Goal: Find specific page/section: Locate a particular part of the current website

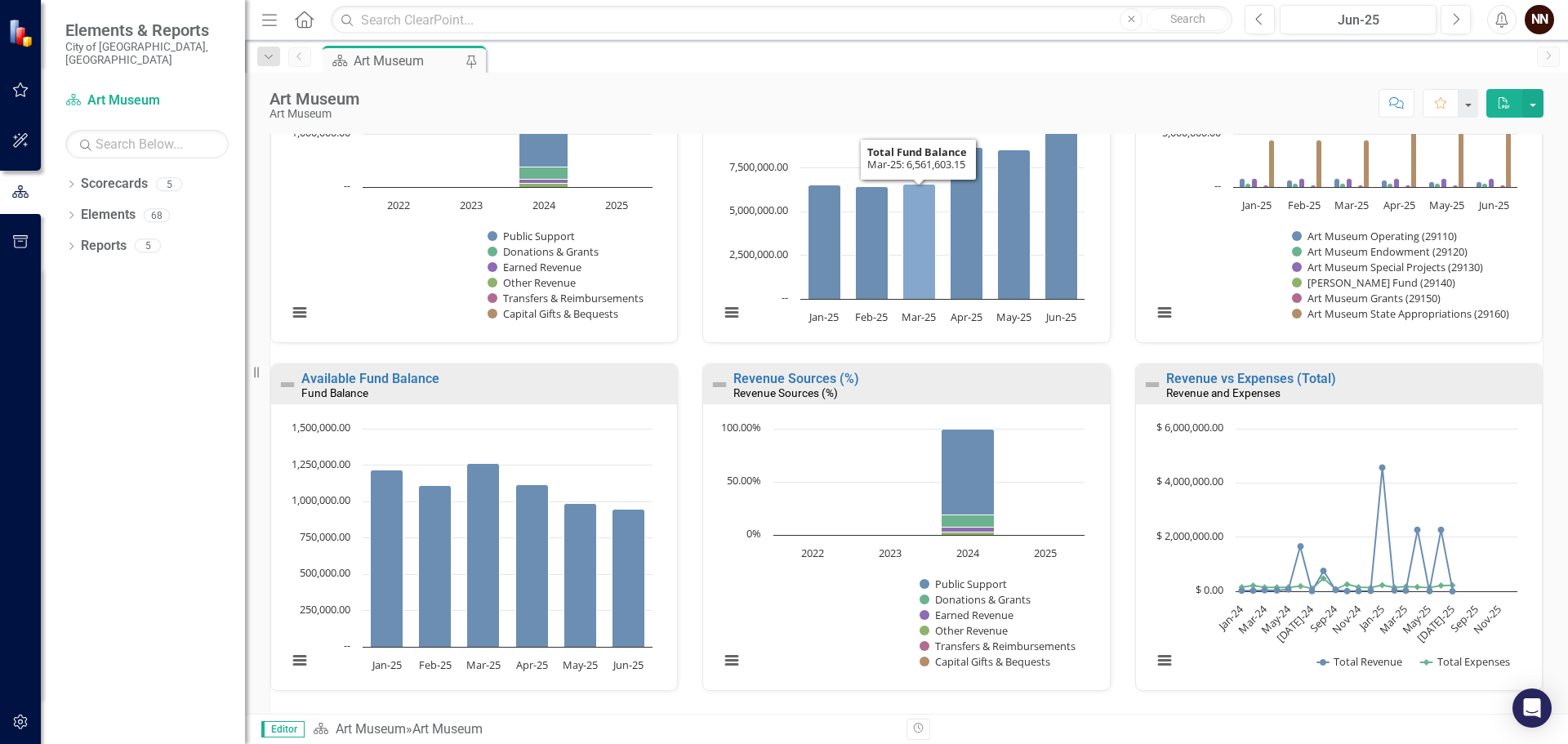
scroll to position [1035, 0]
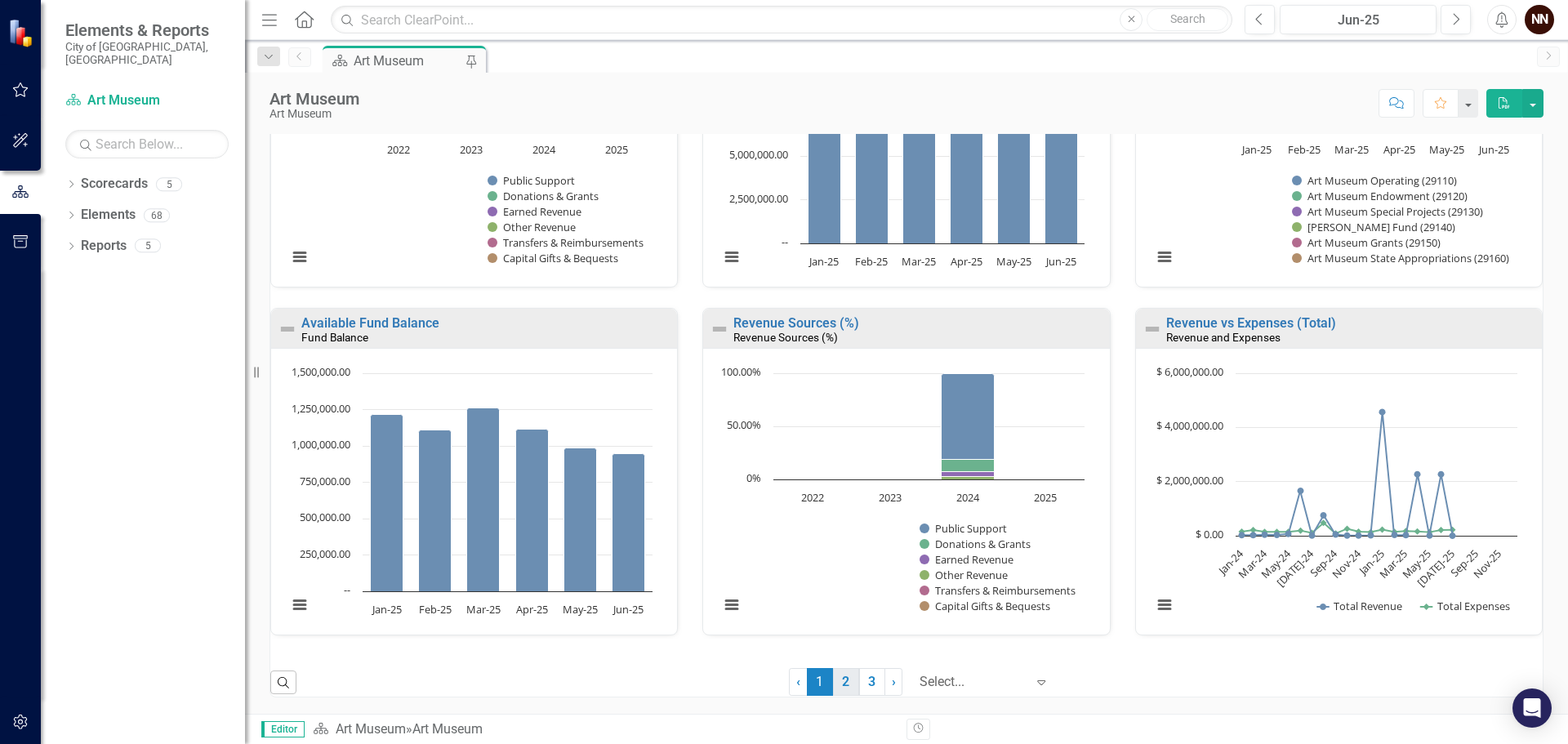
click at [833, 688] on link "2" at bounding box center [846, 682] width 26 height 28
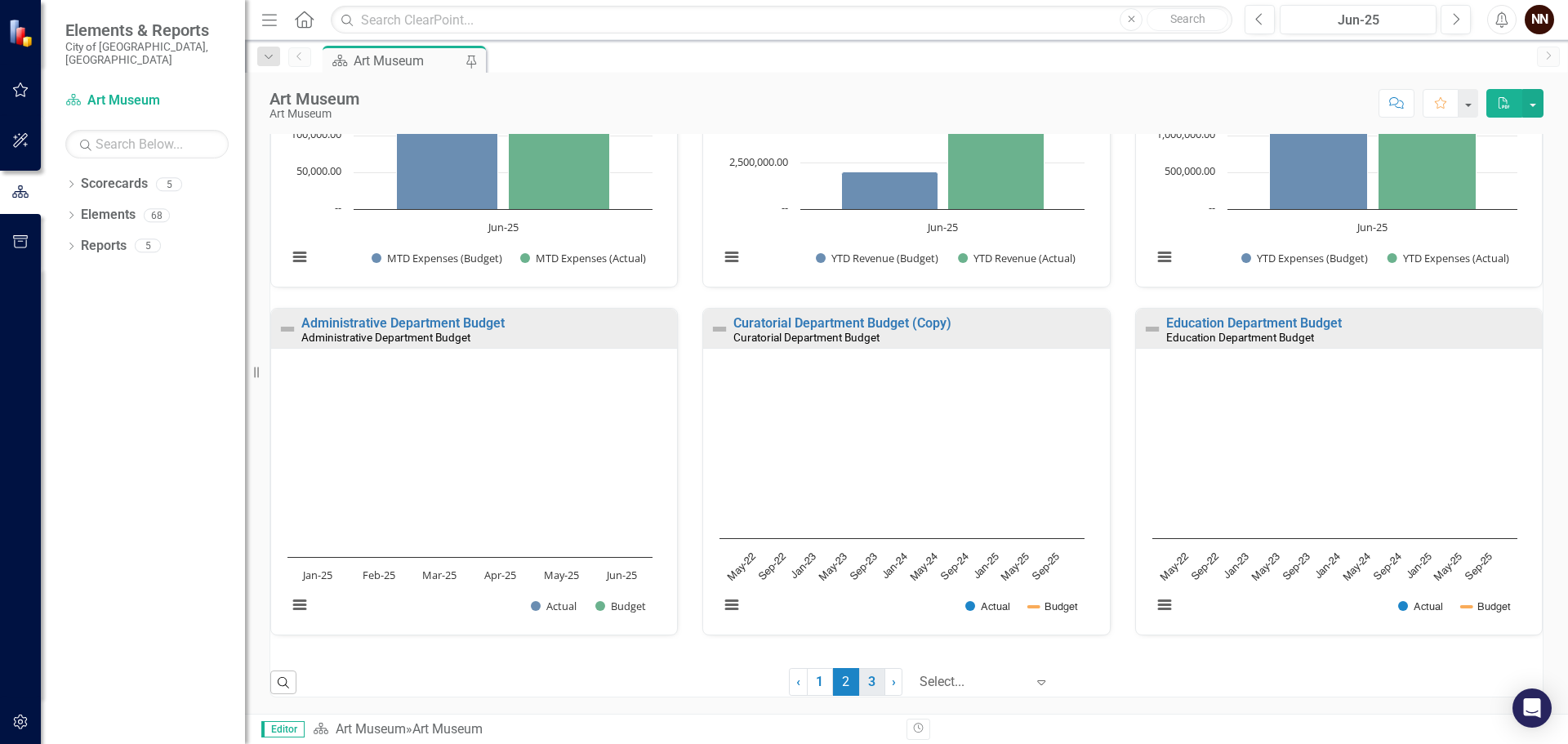
click at [864, 685] on link "3" at bounding box center [872, 682] width 26 height 28
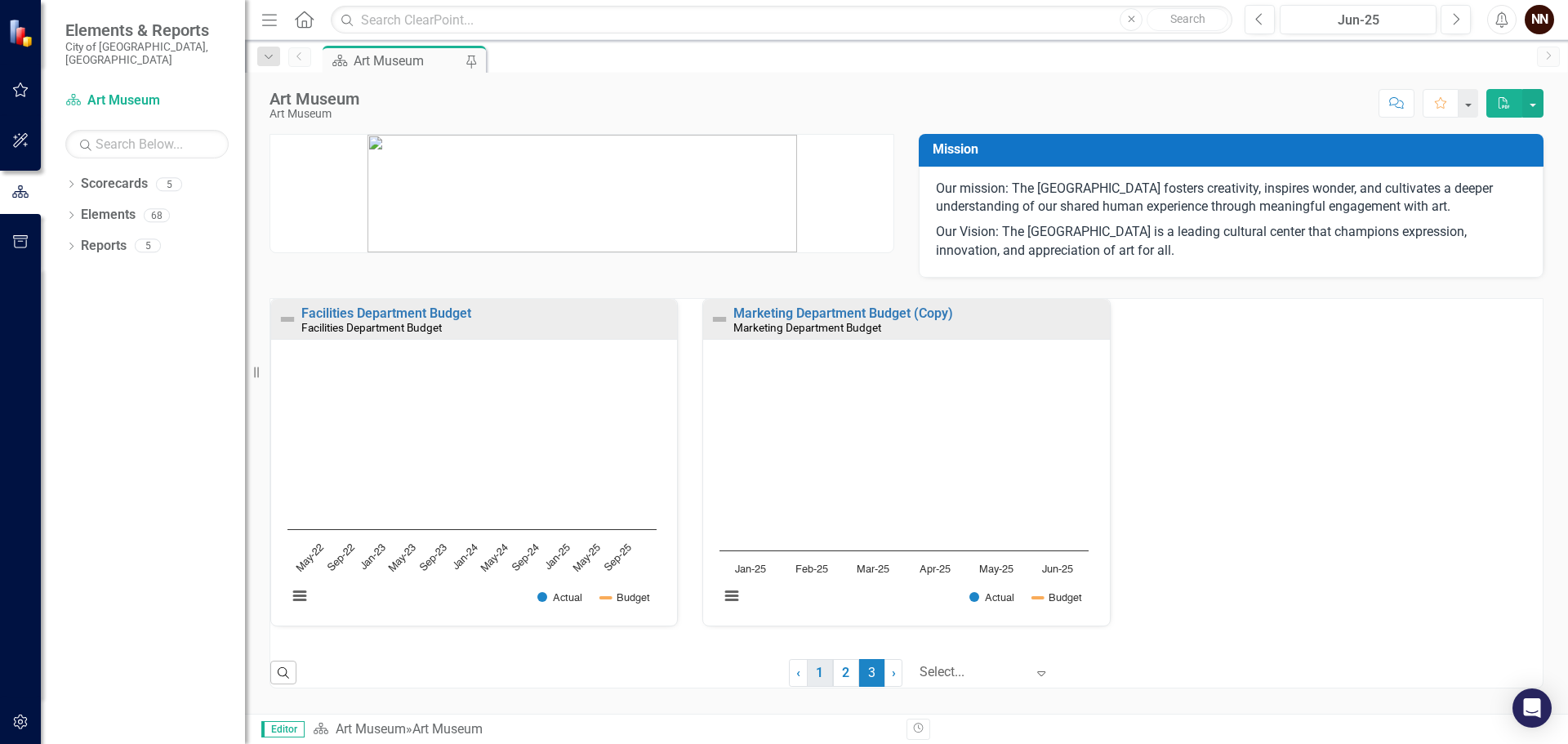
click at [819, 679] on link "1" at bounding box center [820, 672] width 26 height 28
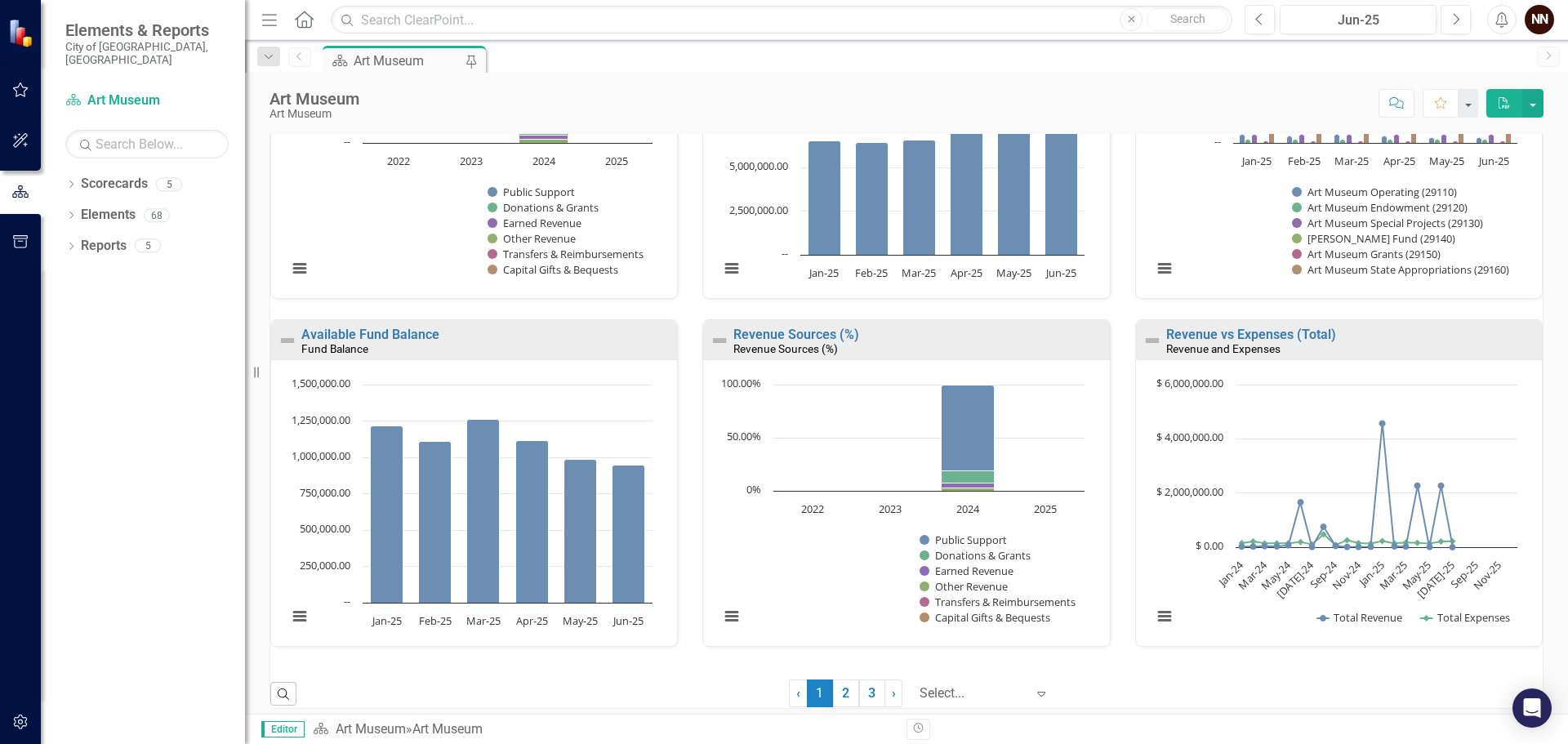
scroll to position [1035, 0]
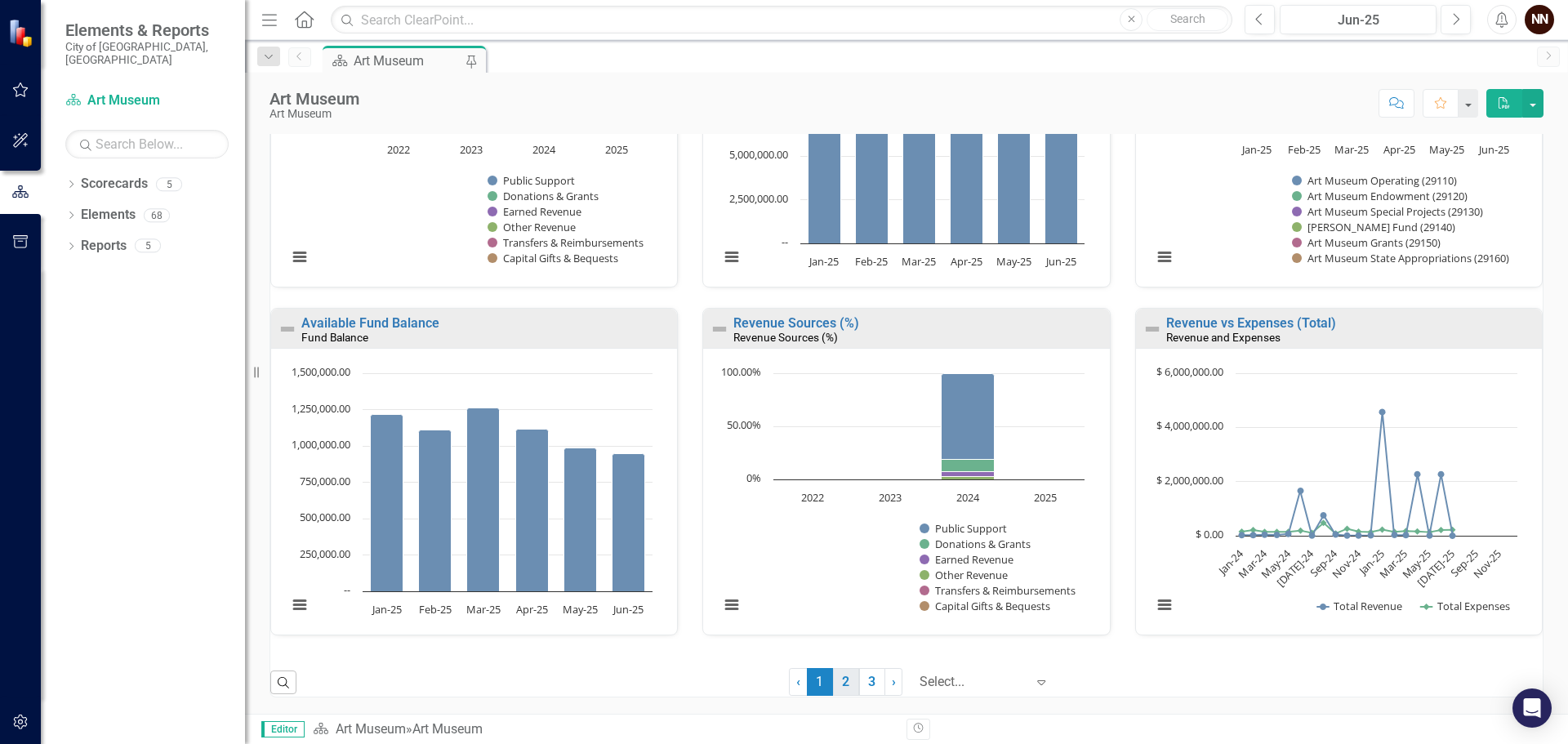
click at [833, 678] on link "2" at bounding box center [846, 682] width 26 height 28
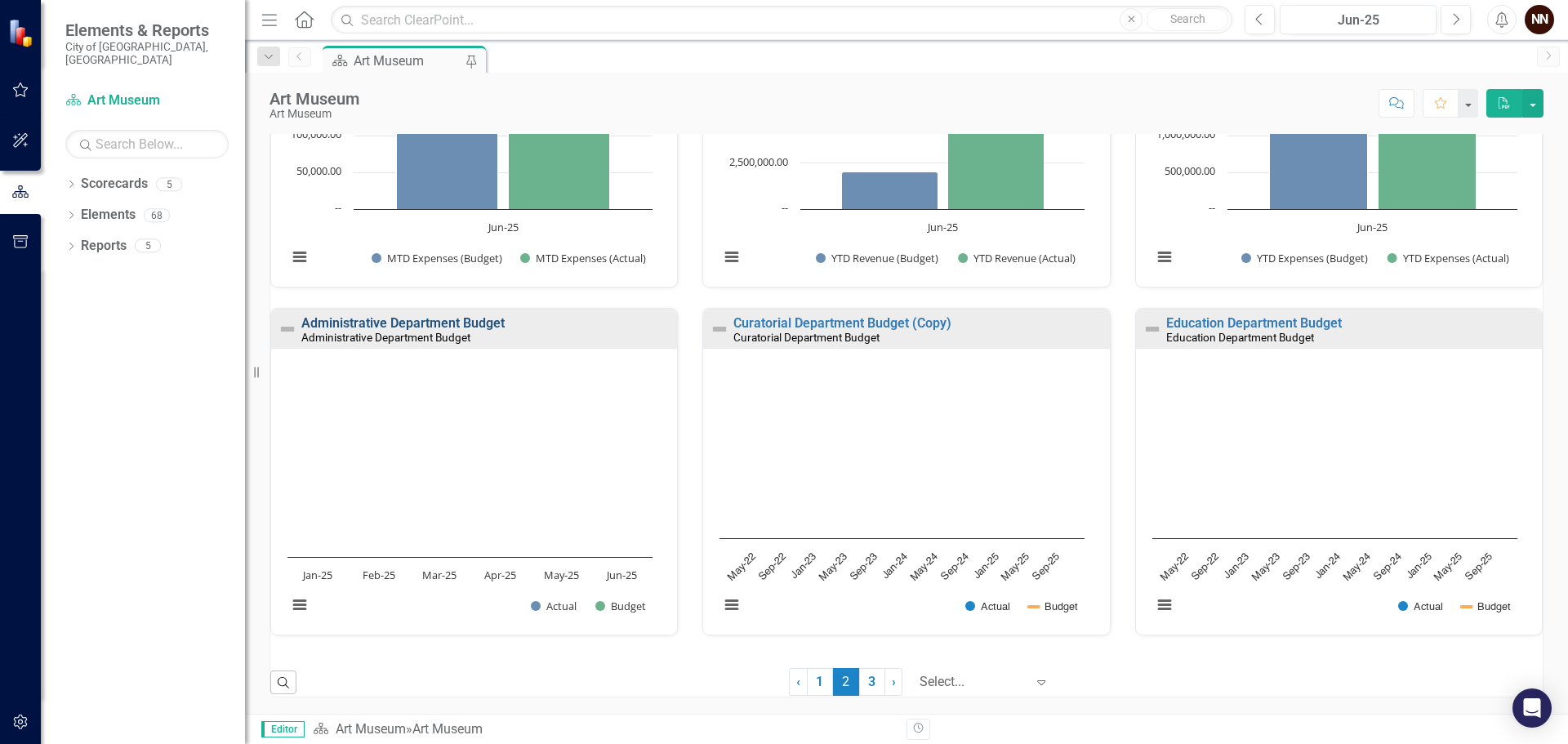
click at [453, 323] on link "Administrative Department Budget" at bounding box center [403, 322] width 204 height 15
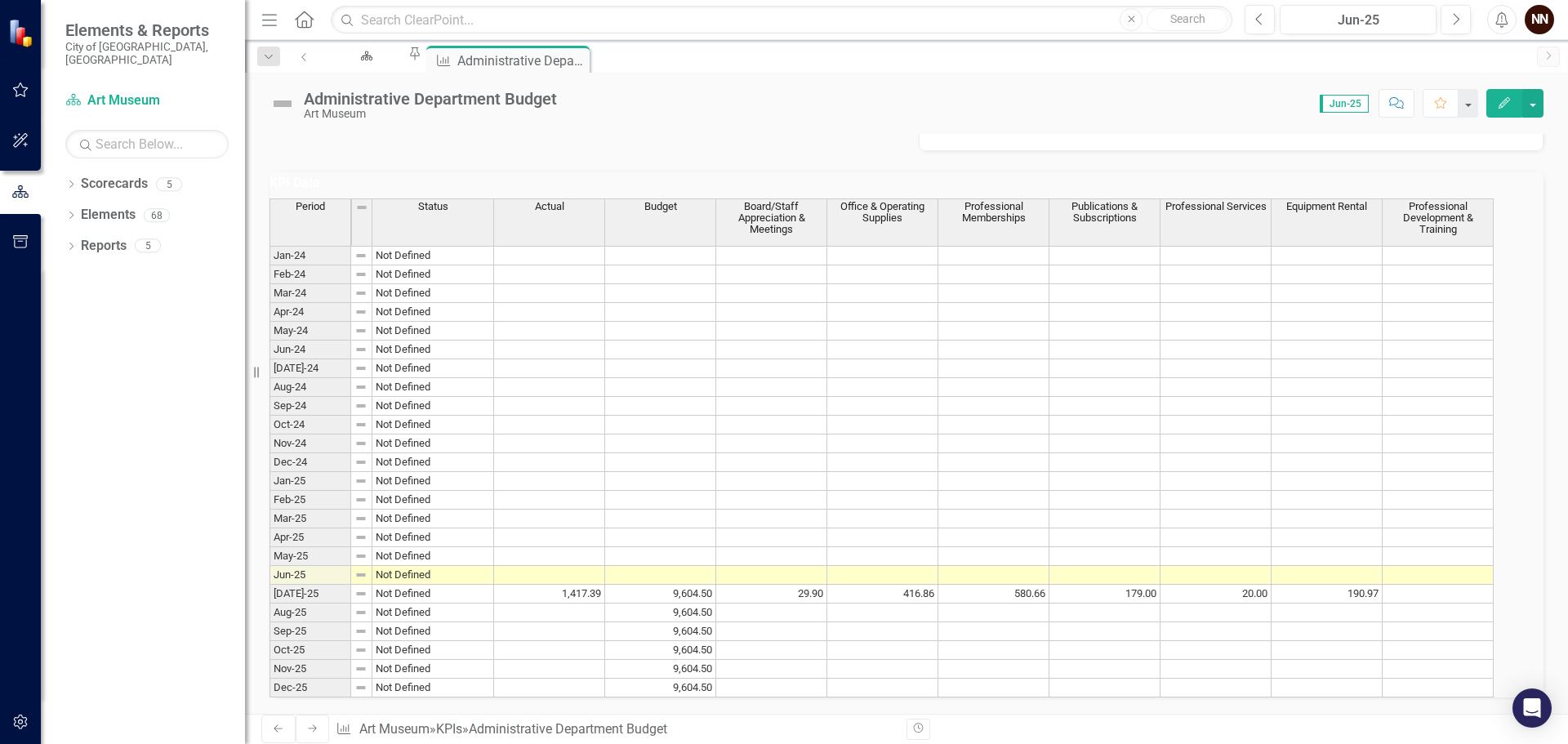
scroll to position [511, 0]
click at [605, 603] on td at bounding box center [550, 613] width 111 height 19
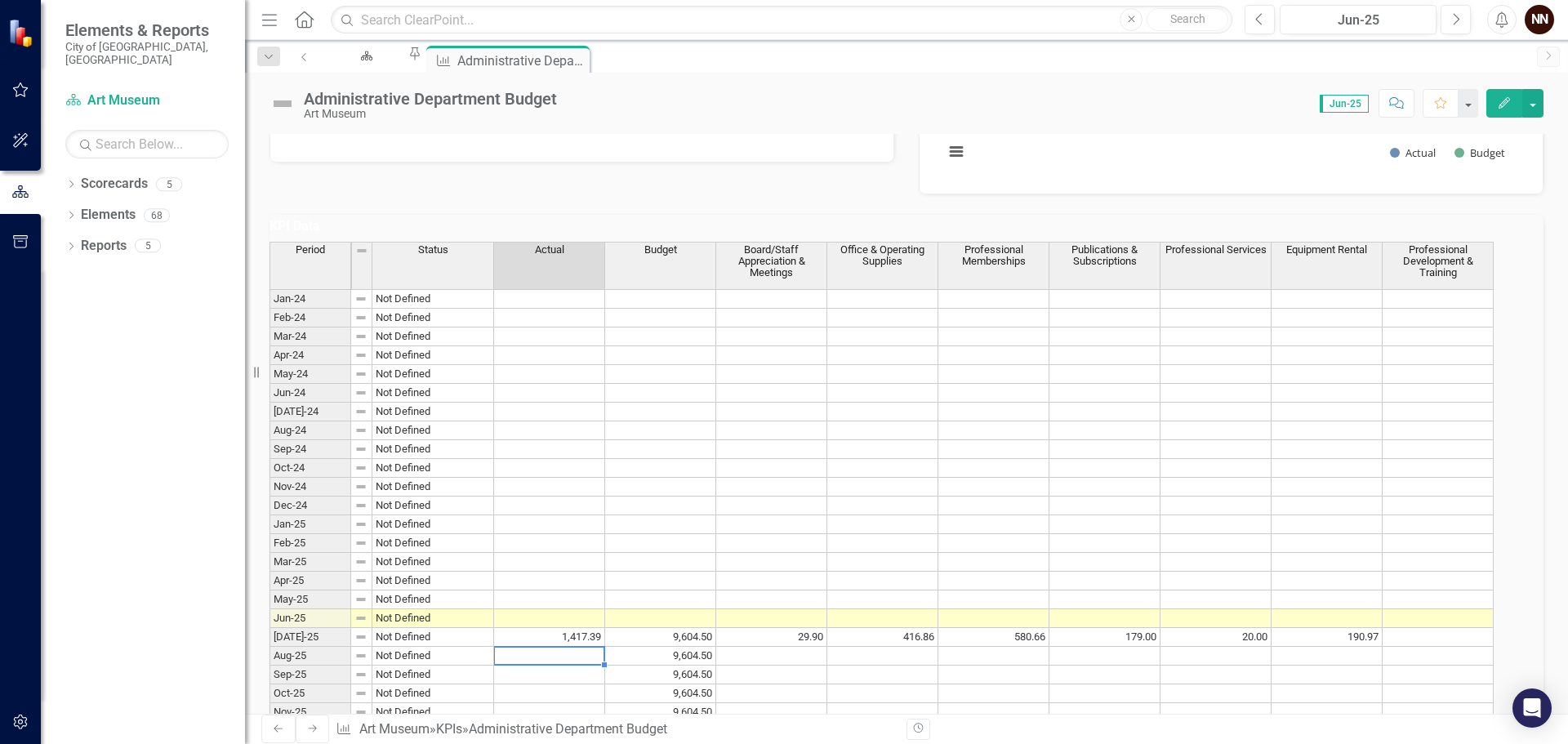
scroll to position [348, 0]
click at [1454, 13] on icon "Next" at bounding box center [1455, 19] width 9 height 14
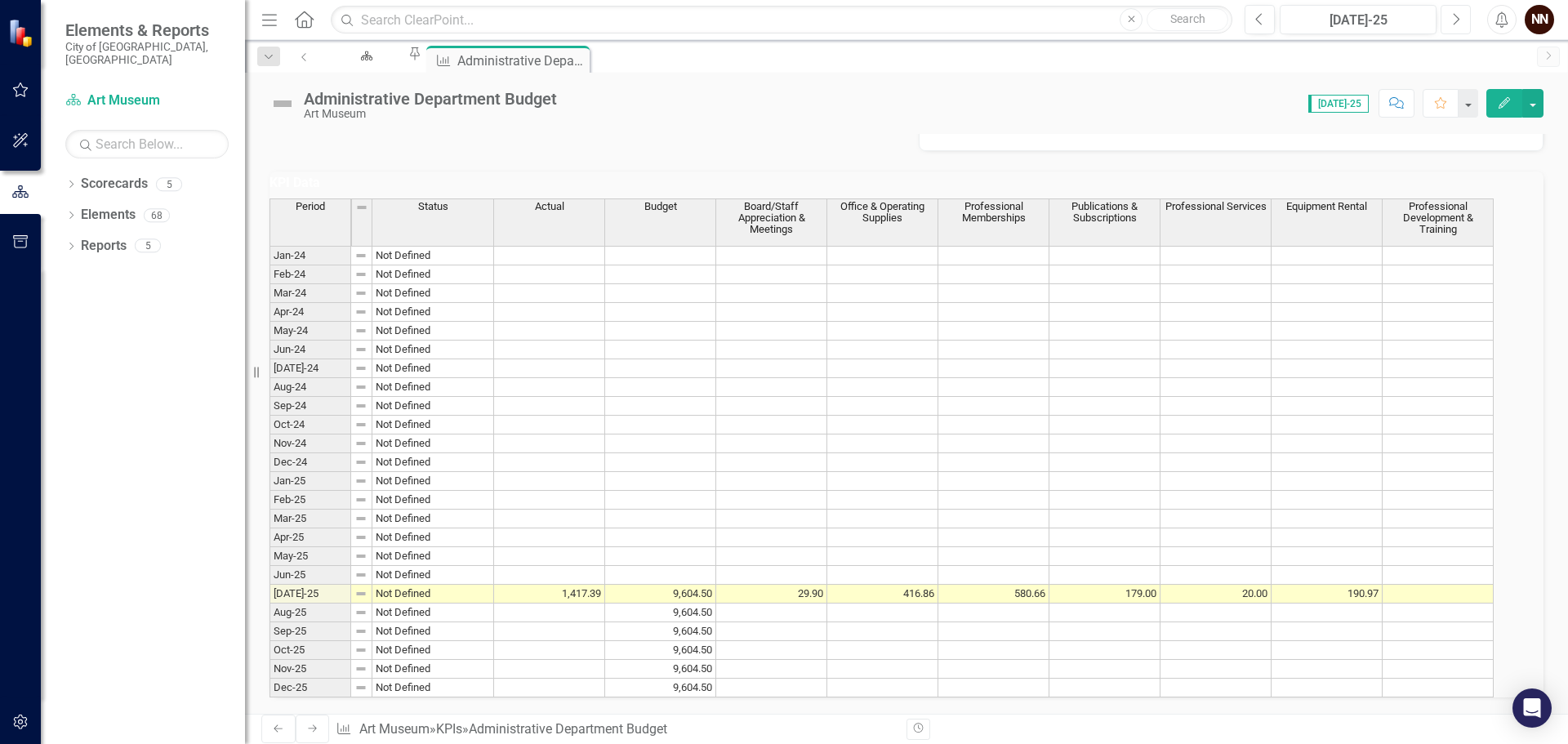
scroll to position [511, 0]
click at [356, 61] on div "Art Museum" at bounding box center [364, 72] width 56 height 20
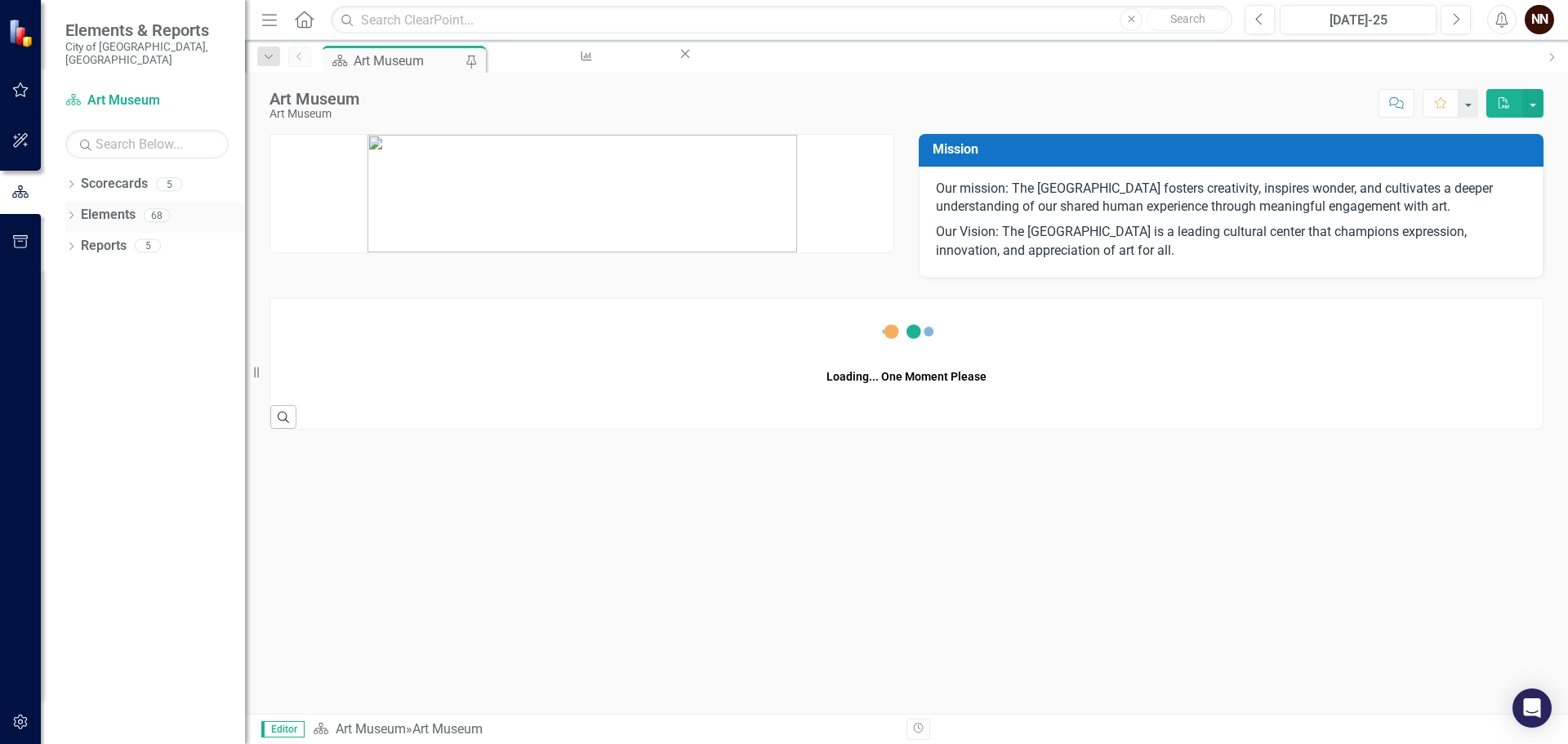
click at [103, 205] on link "Elements" at bounding box center [108, 215] width 55 height 19
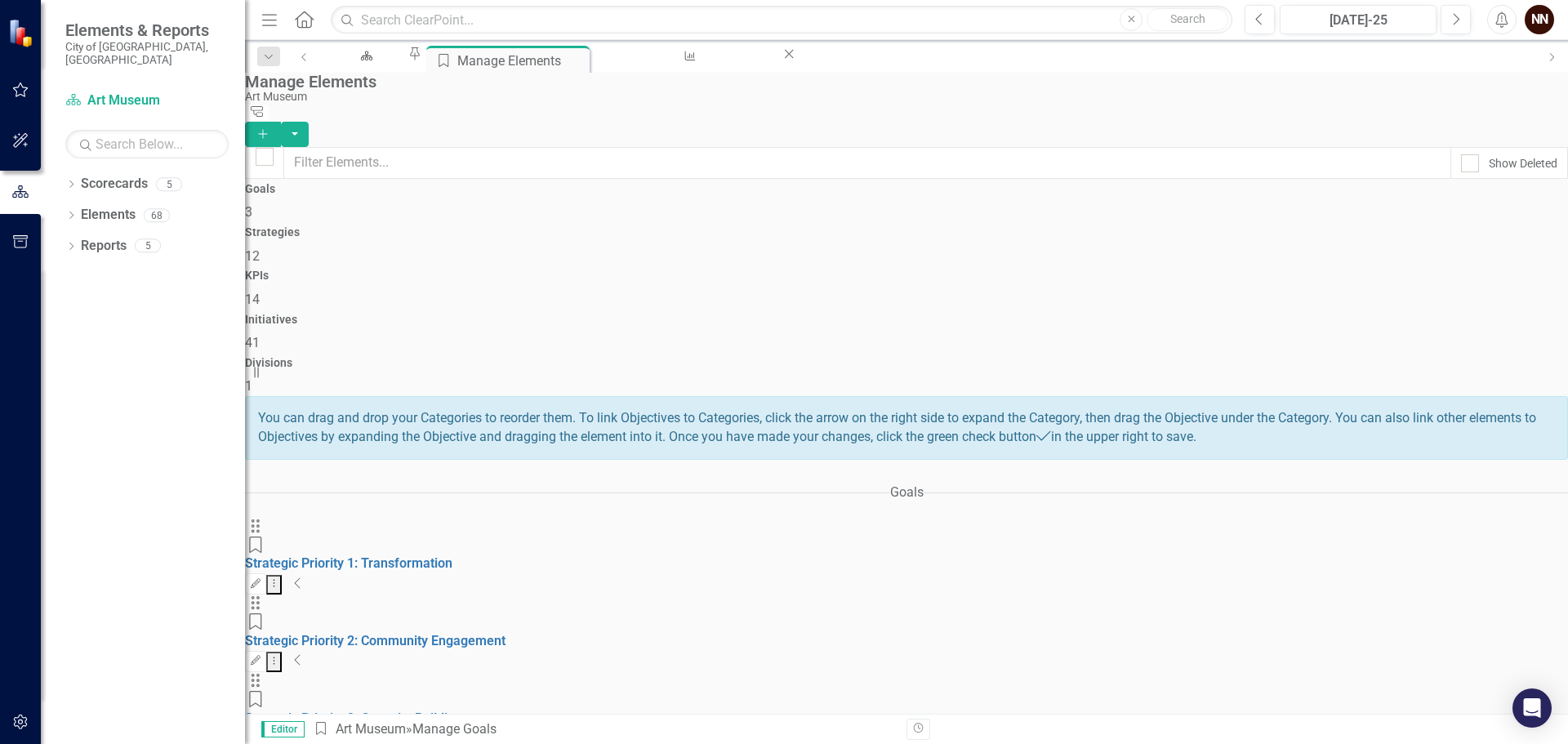
click at [302, 577] on icon "Collapse" at bounding box center [298, 583] width 8 height 13
click at [306, 653] on icon "Collapse" at bounding box center [301, 660] width 8 height 13
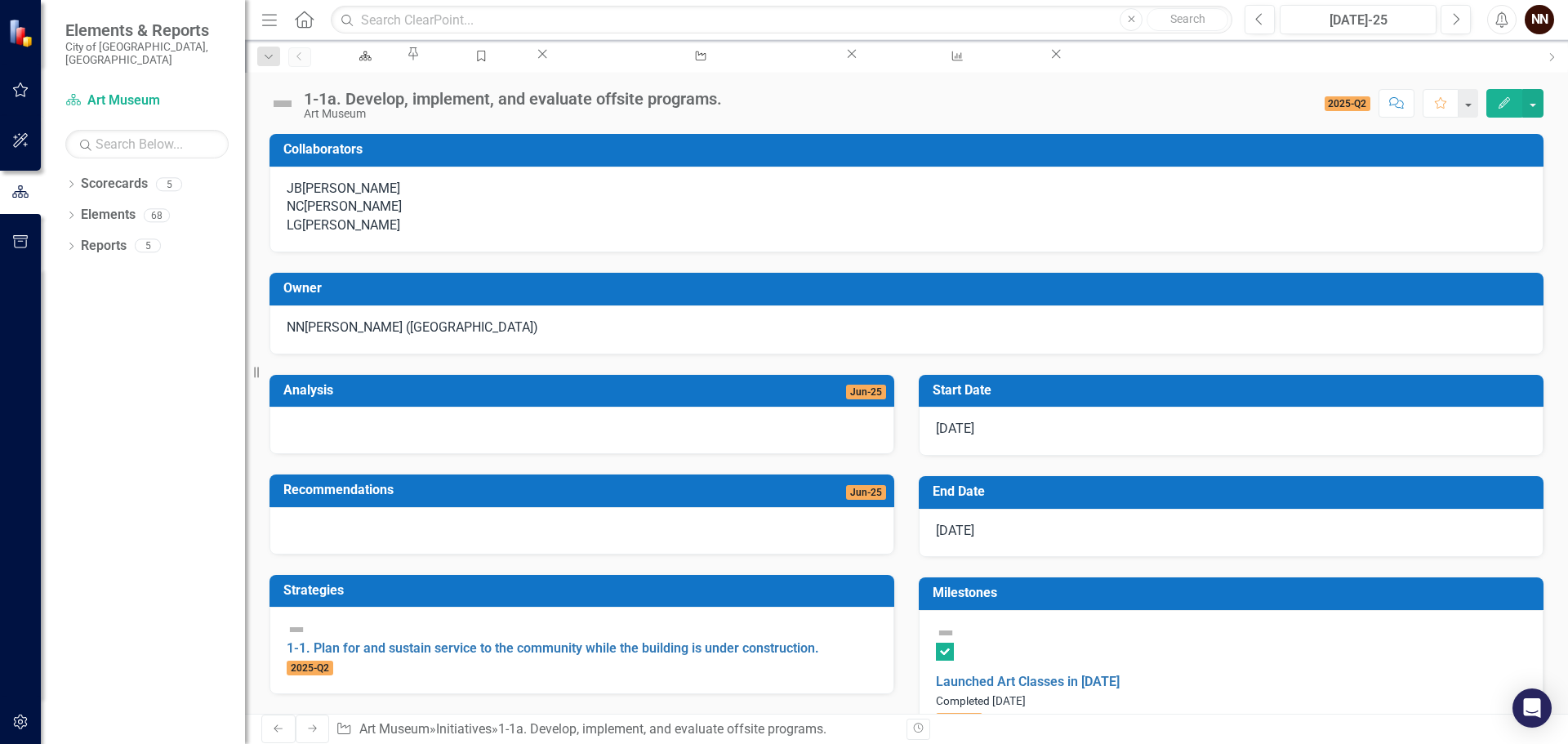
click at [808, 337] on div "[PERSON_NAME] ([GEOGRAPHIC_DATA])" at bounding box center [906, 327] width 1240 height 19
